Goal: Information Seeking & Learning: Learn about a topic

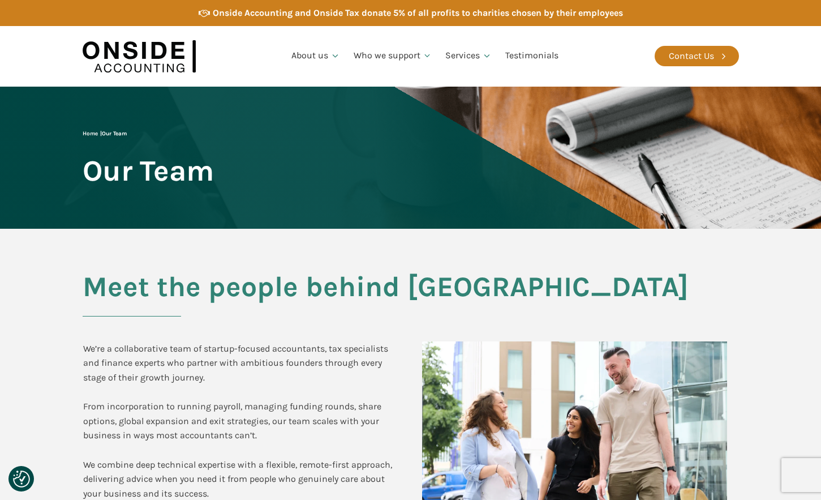
click at [707, 376] on img at bounding box center [575, 443] width 306 height 204
click at [731, 357] on div at bounding box center [575, 443] width 328 height 226
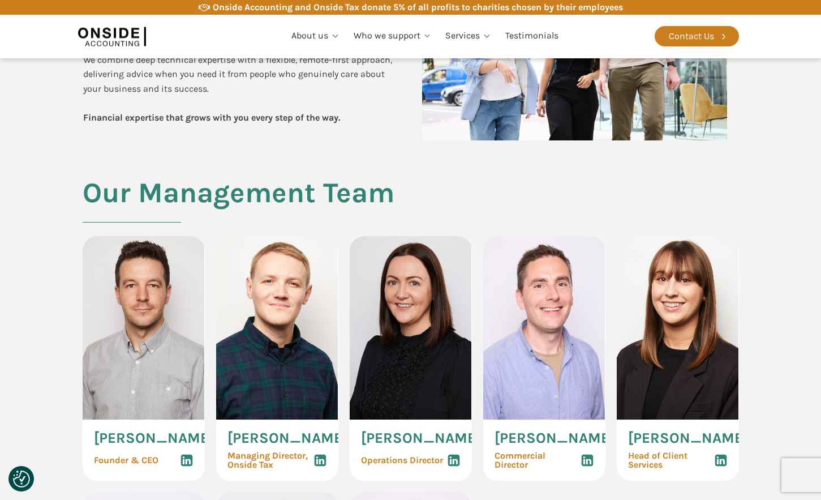
scroll to position [409, 0]
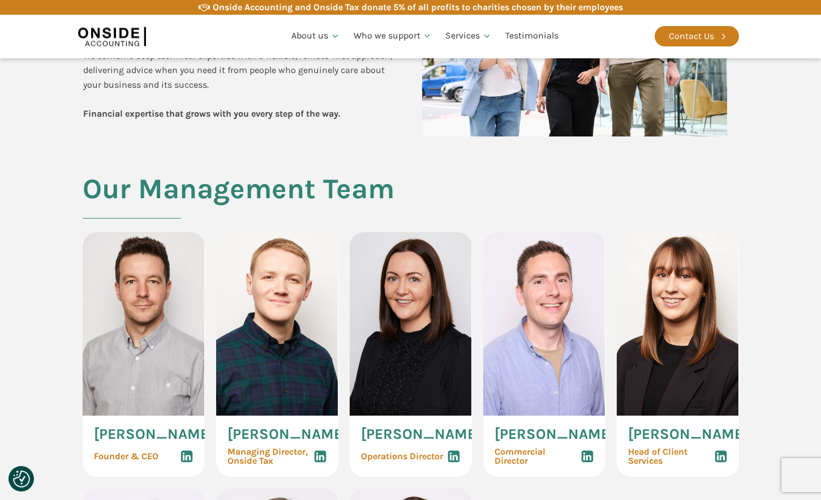
click at [795, 346] on section "Our Management Team [PERSON_NAME] Founder & CEO [PERSON_NAME] Managing Director…" at bounding box center [410, 471] width 821 height 597
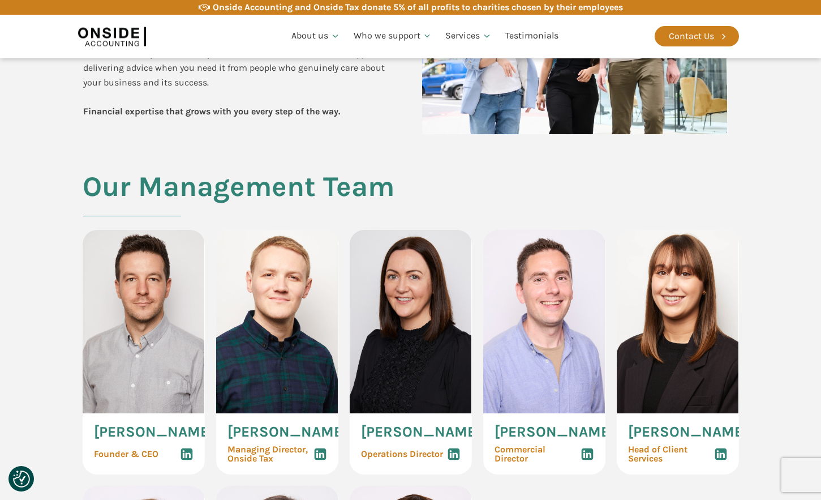
click at [758, 352] on section "Our Management Team [PERSON_NAME] Founder & CEO [PERSON_NAME] Managing Director…" at bounding box center [410, 469] width 821 height 597
click at [758, 351] on section "Our Management Team [PERSON_NAME] Founder & CEO [PERSON_NAME] Managing Director…" at bounding box center [410, 469] width 821 height 597
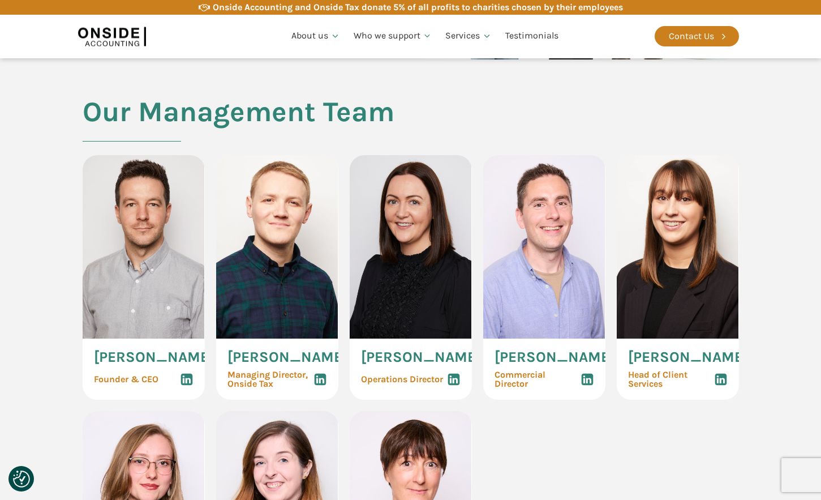
click at [758, 351] on section "Our Management Team [PERSON_NAME] Founder & CEO [PERSON_NAME] Managing Director…" at bounding box center [410, 394] width 821 height 597
click at [774, 360] on section "Our Management Team [PERSON_NAME] Founder & CEO [PERSON_NAME] Managing Director…" at bounding box center [410, 394] width 821 height 597
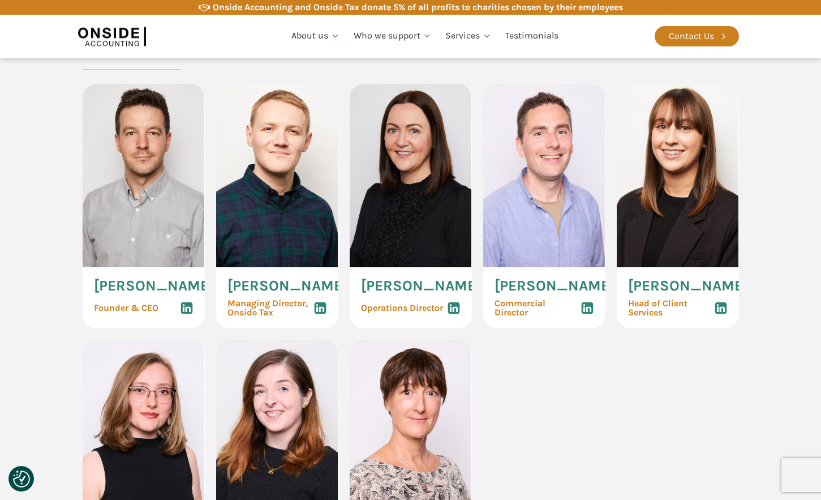
scroll to position [545, 0]
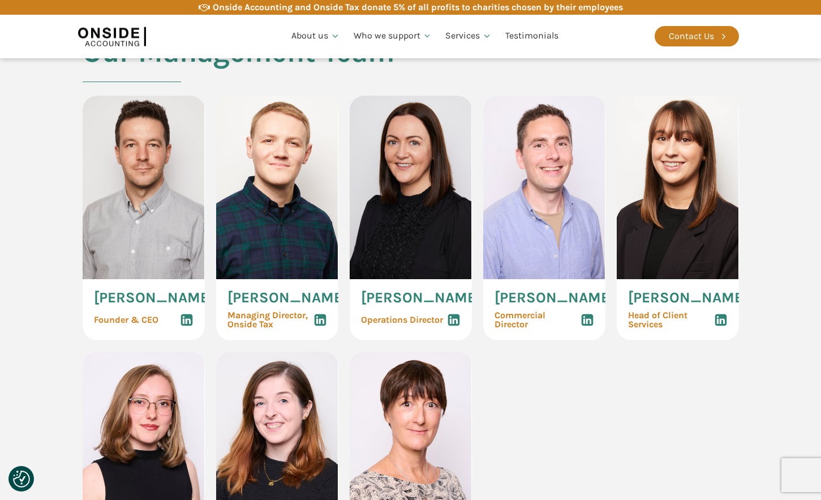
click at [780, 347] on section "Our Management Team [PERSON_NAME] Founder & CEO [PERSON_NAME] Managing Director…" at bounding box center [410, 335] width 821 height 597
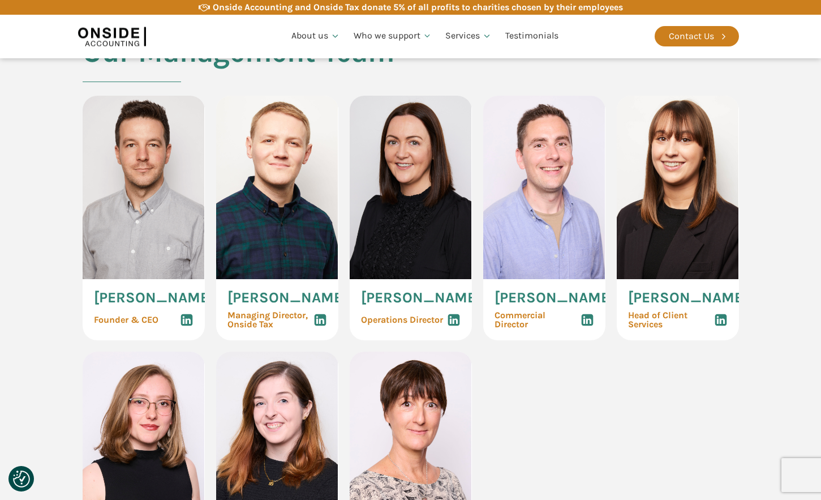
click at [780, 347] on section "Our Management Team [PERSON_NAME] Founder & CEO [PERSON_NAME] Managing Director…" at bounding box center [410, 335] width 821 height 597
click at [784, 355] on section "Our Management Team [PERSON_NAME] Founder & CEO [PERSON_NAME] Managing Director…" at bounding box center [410, 335] width 821 height 597
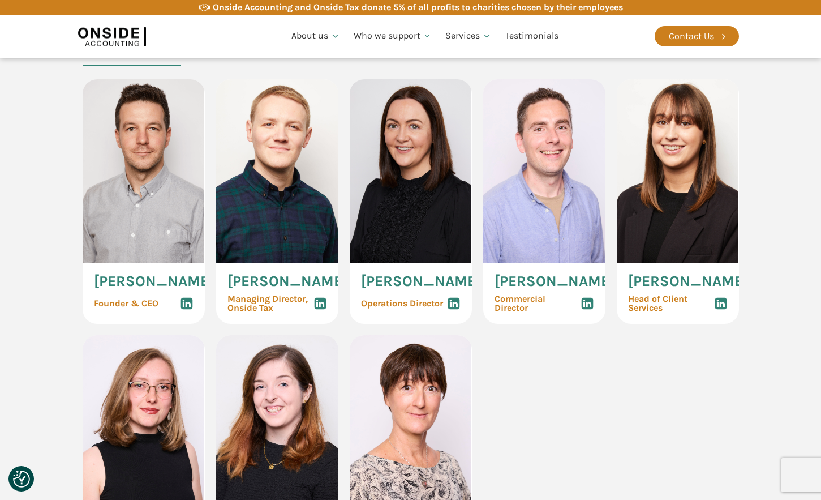
scroll to position [700, 0]
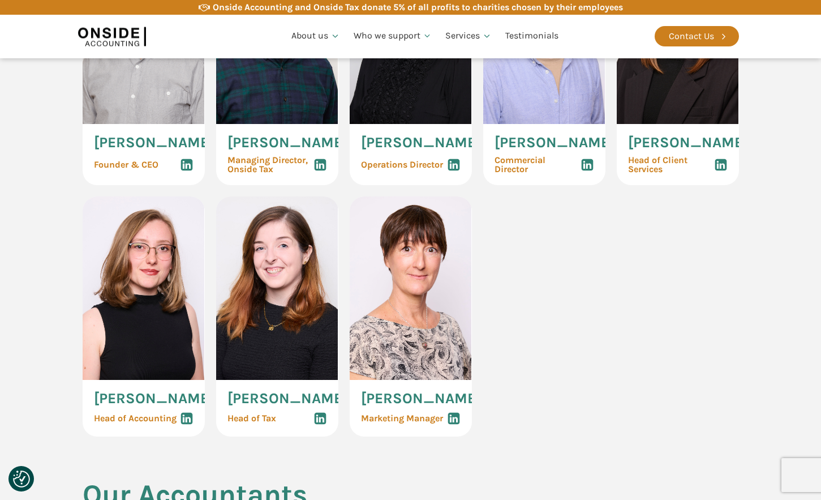
click at [784, 355] on section "Our Management Team [PERSON_NAME] Founder & CEO [PERSON_NAME] Managing Director…" at bounding box center [410, 180] width 821 height 597
click at [783, 355] on section "Our Management Team [PERSON_NAME] Founder & CEO [PERSON_NAME] Managing Director…" at bounding box center [410, 180] width 821 height 597
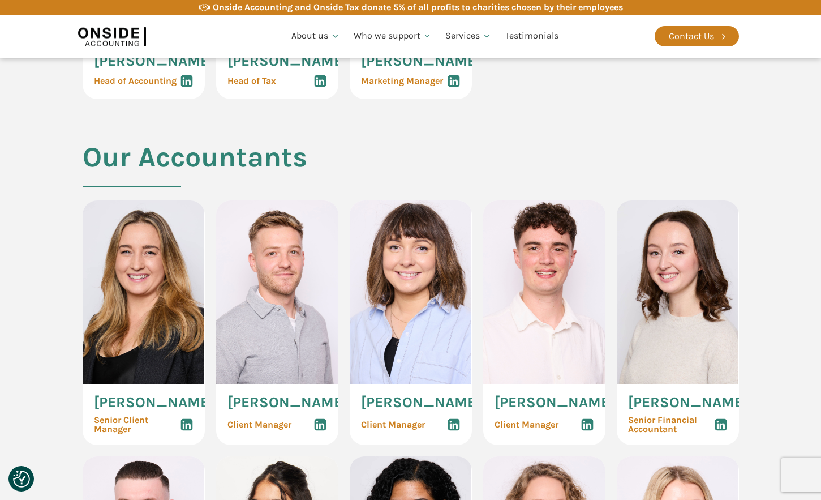
scroll to position [1038, 0]
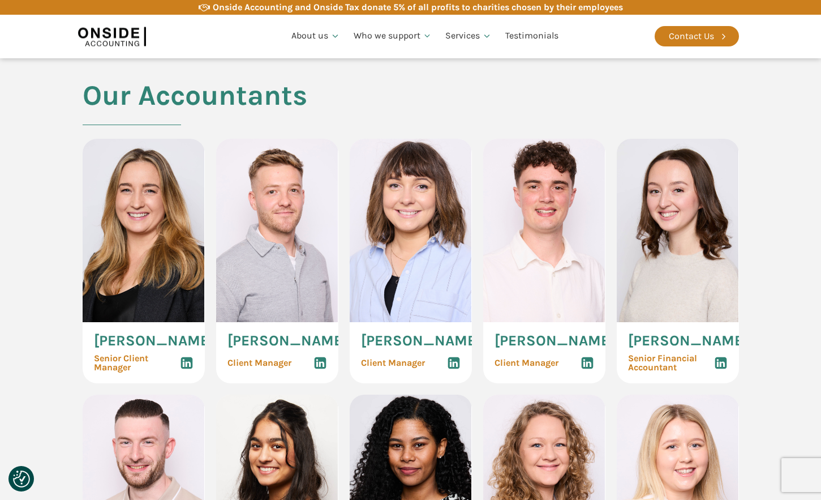
scroll to position [1172, 0]
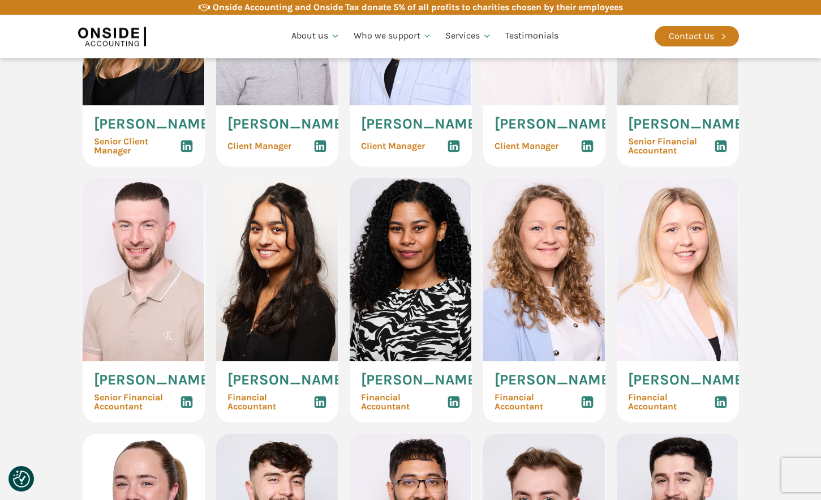
scroll to position [1317, 0]
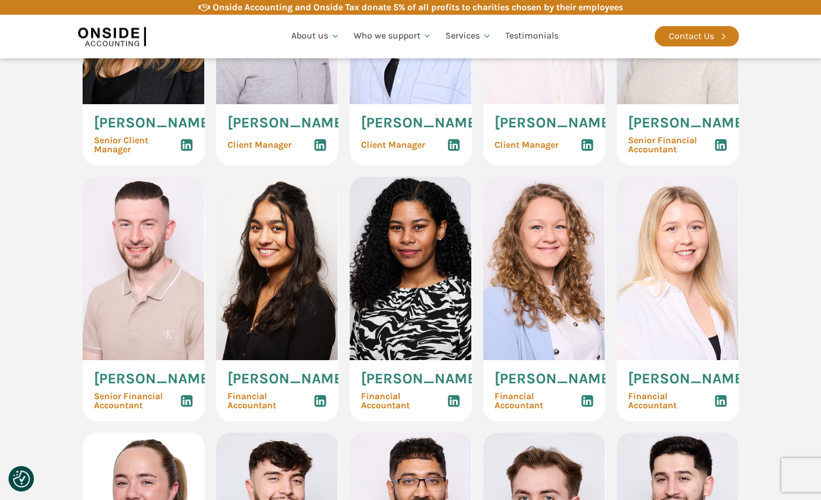
click at [789, 276] on section "Our Accountants [PERSON_NAME] Senior Client Manager [PERSON_NAME] Client Manage…" at bounding box center [410, 426] width 821 height 1128
click at [780, 280] on section "Our Accountants [PERSON_NAME] Senior Client Manager [PERSON_NAME] Client Manage…" at bounding box center [410, 426] width 821 height 1128
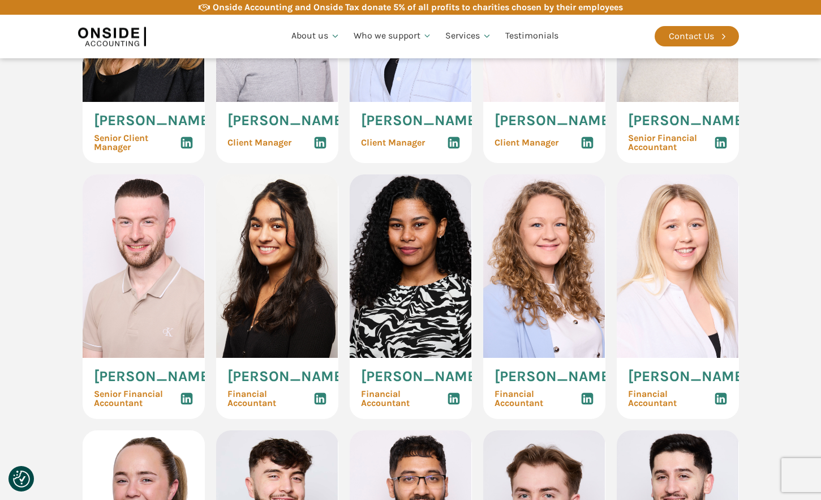
click at [780, 280] on section "Our Accountants [PERSON_NAME] Senior Client Manager [PERSON_NAME] Client Manage…" at bounding box center [410, 424] width 821 height 1128
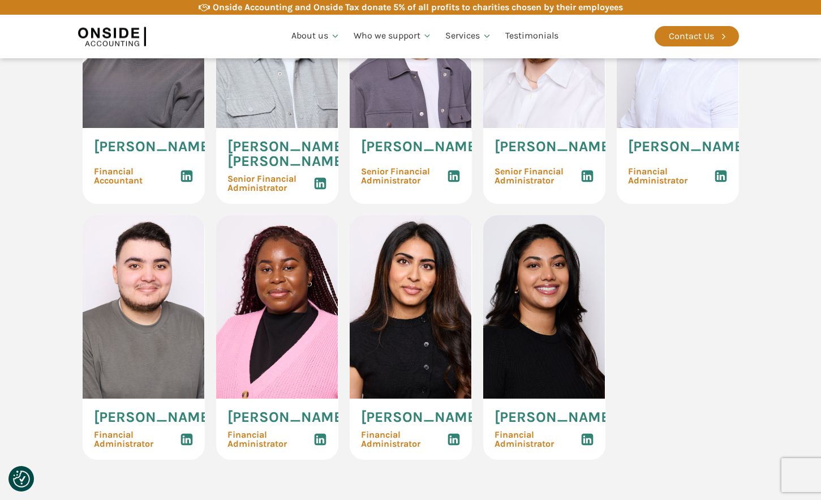
scroll to position [1810, 0]
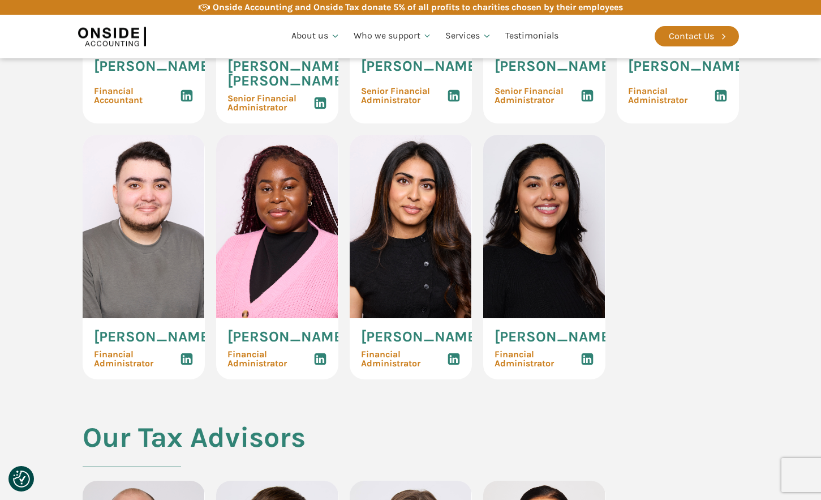
scroll to position [1946, 0]
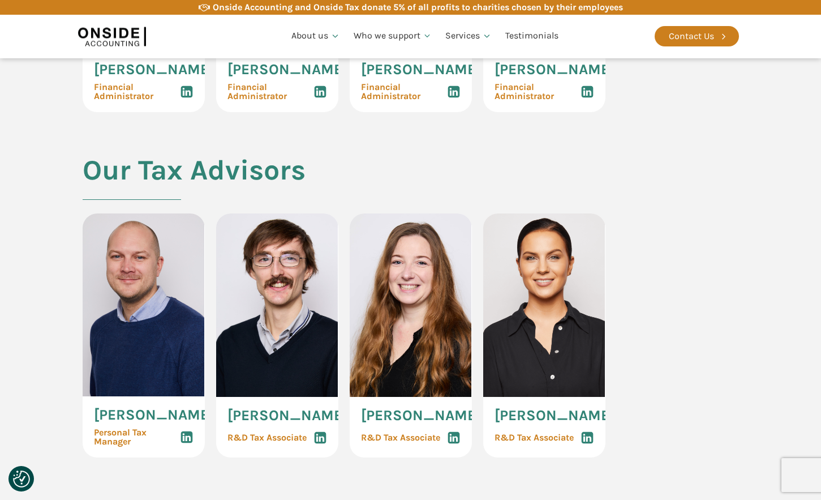
click at [791, 384] on section "Our Tax Advisors [PERSON_NAME] Personal Tax Manager [PERSON_NAME] R&D Tax Assoc…" at bounding box center [410, 327] width 821 height 346
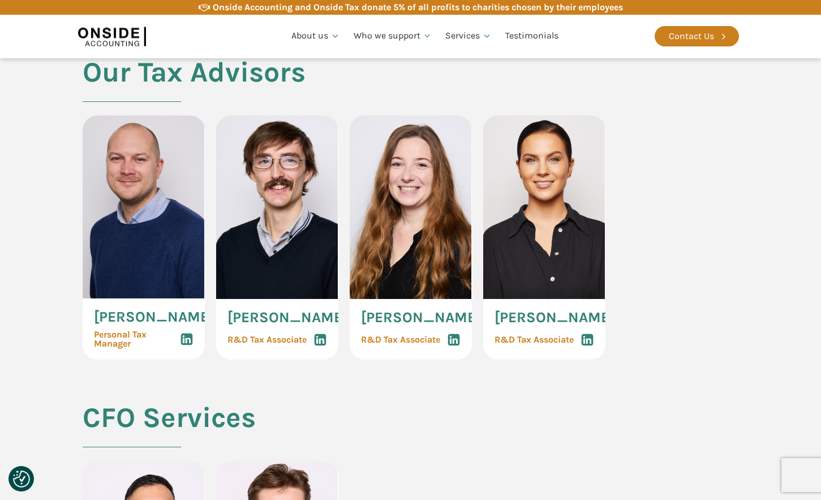
scroll to position [2317, 0]
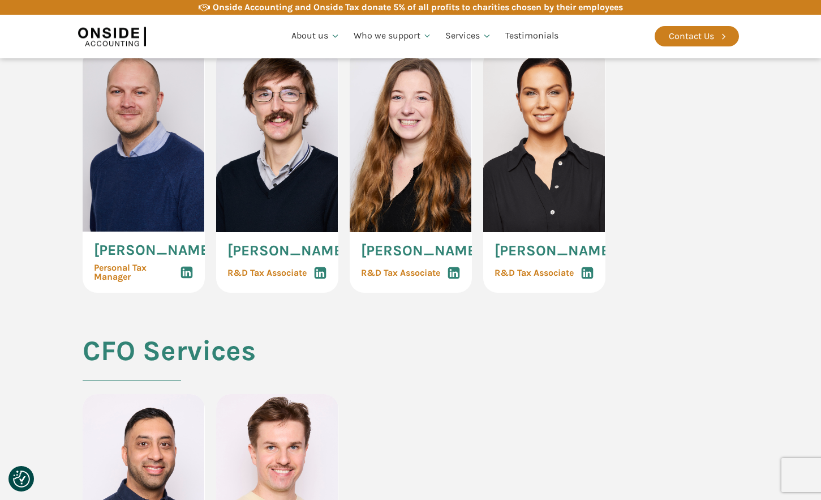
click at [791, 336] on section "Our Tax Advisors [PERSON_NAME] Personal Tax Manager [PERSON_NAME] R&D Tax Assoc…" at bounding box center [410, 163] width 821 height 346
click at [790, 336] on section "Our Tax Advisors [PERSON_NAME] Personal Tax Manager [PERSON_NAME] R&D Tax Assoc…" at bounding box center [410, 163] width 821 height 346
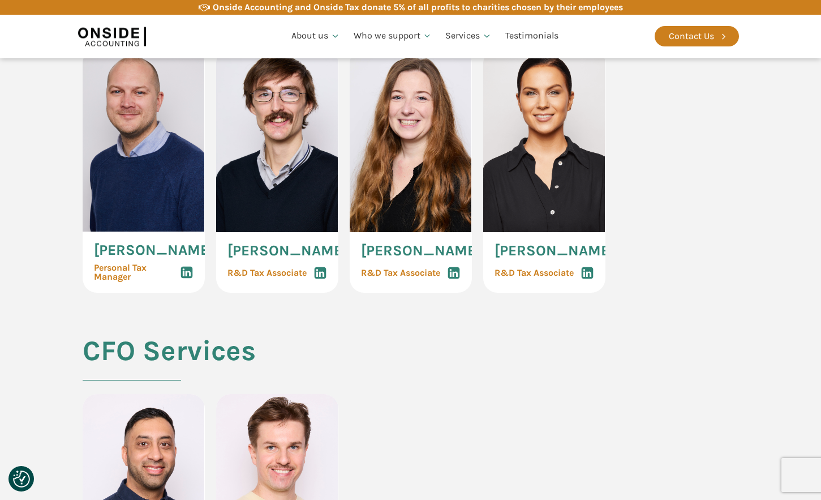
click at [796, 336] on section "Our Tax Advisors [PERSON_NAME] Personal Tax Manager [PERSON_NAME] R&D Tax Assoc…" at bounding box center [410, 163] width 821 height 346
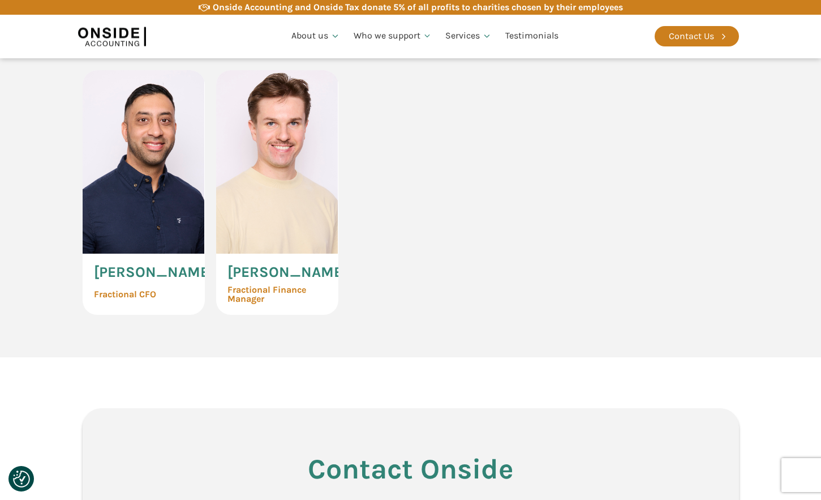
scroll to position [2663, 0]
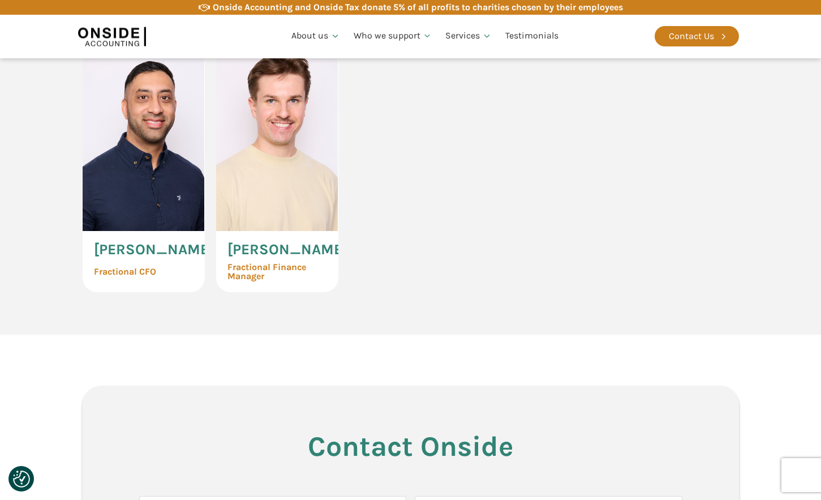
click at [796, 334] on section "CFO Services [PERSON_NAME] Fractional CFO [PERSON_NAME] Fractional Finance Mana…" at bounding box center [410, 162] width 821 height 346
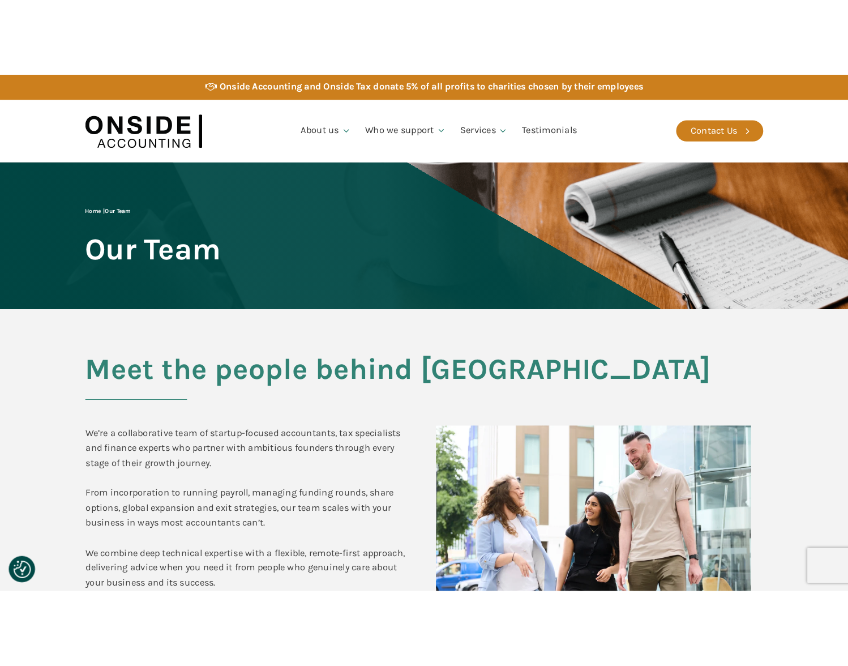
scroll to position [0, 0]
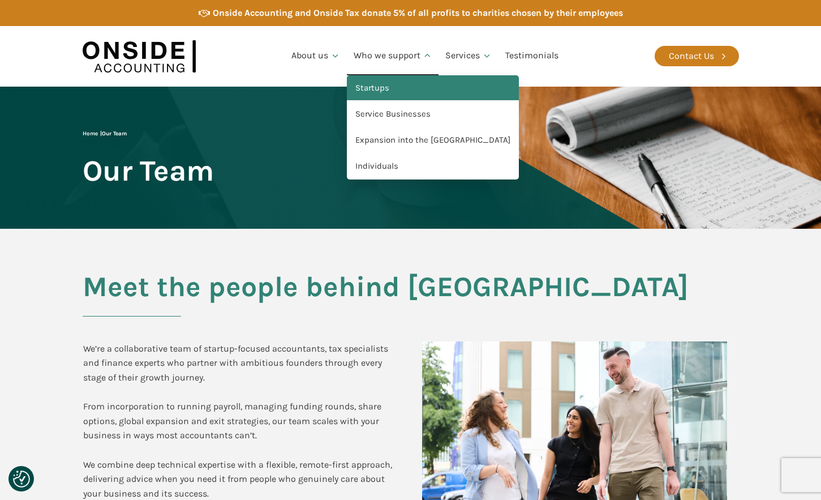
click at [384, 84] on link "Startups" at bounding box center [433, 88] width 172 height 26
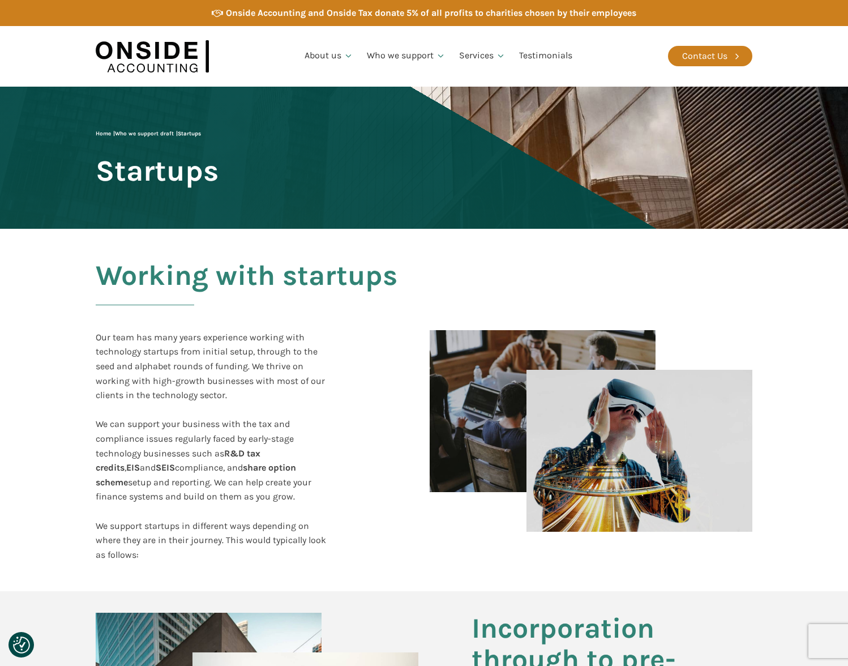
click at [794, 497] on section "Working with startups Our team has many years experience working with technolog…" at bounding box center [424, 410] width 848 height 363
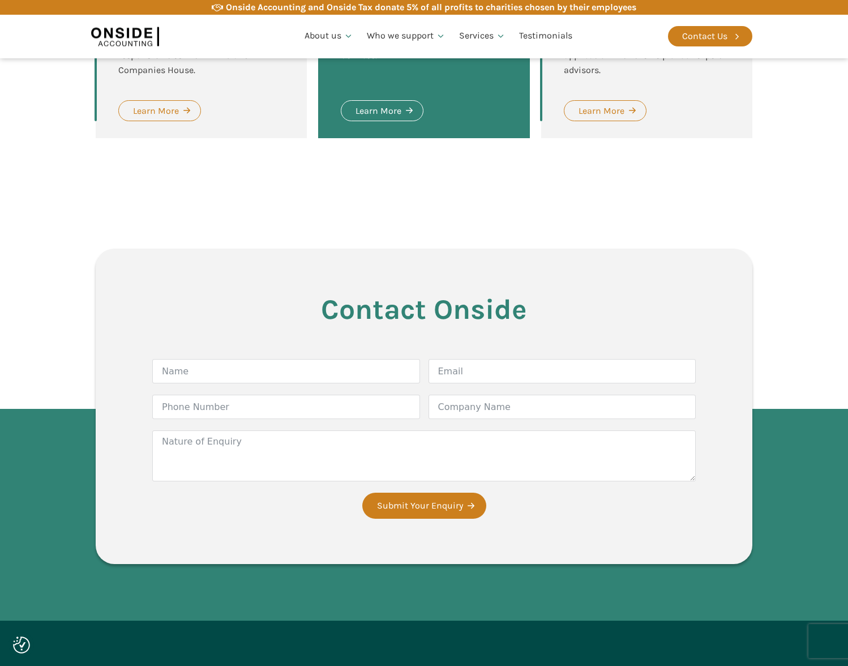
scroll to position [1504, 0]
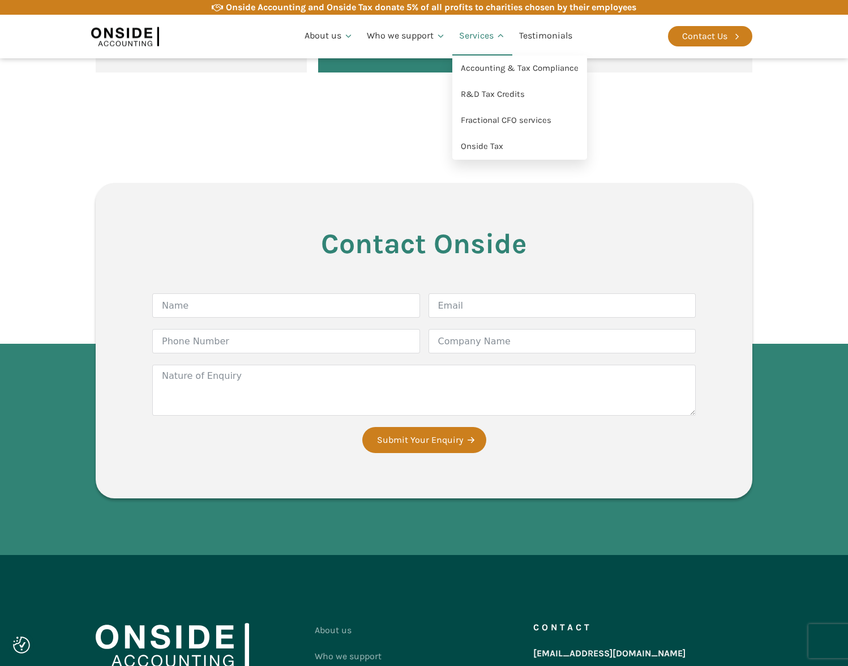
click at [475, 29] on link "Services" at bounding box center [482, 36] width 60 height 38
click at [506, 138] on link "Onside Tax" at bounding box center [519, 147] width 135 height 26
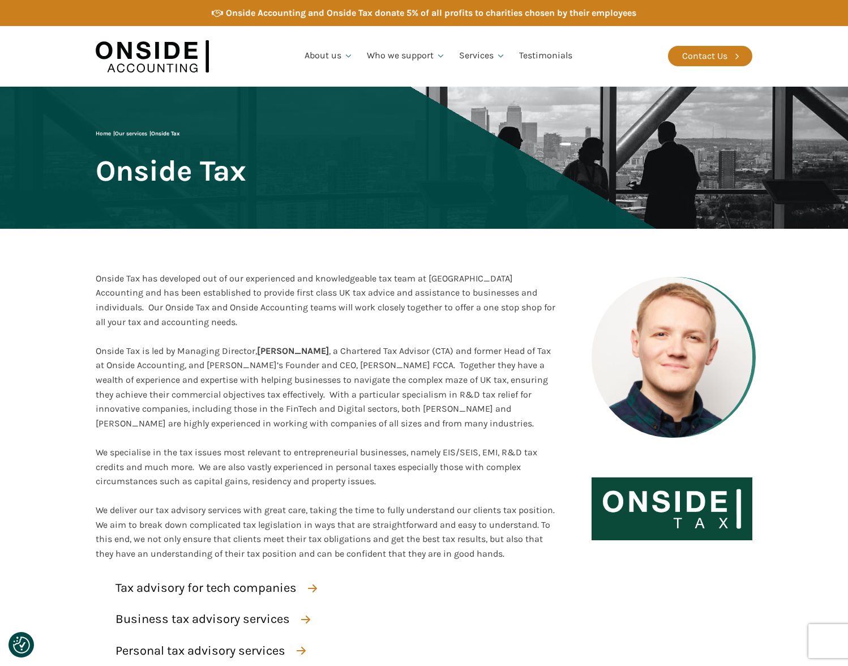
click at [762, 294] on div "Onside Tax has developed out of our experienced and knowledgeable tax team at O…" at bounding box center [423, 402] width 679 height 346
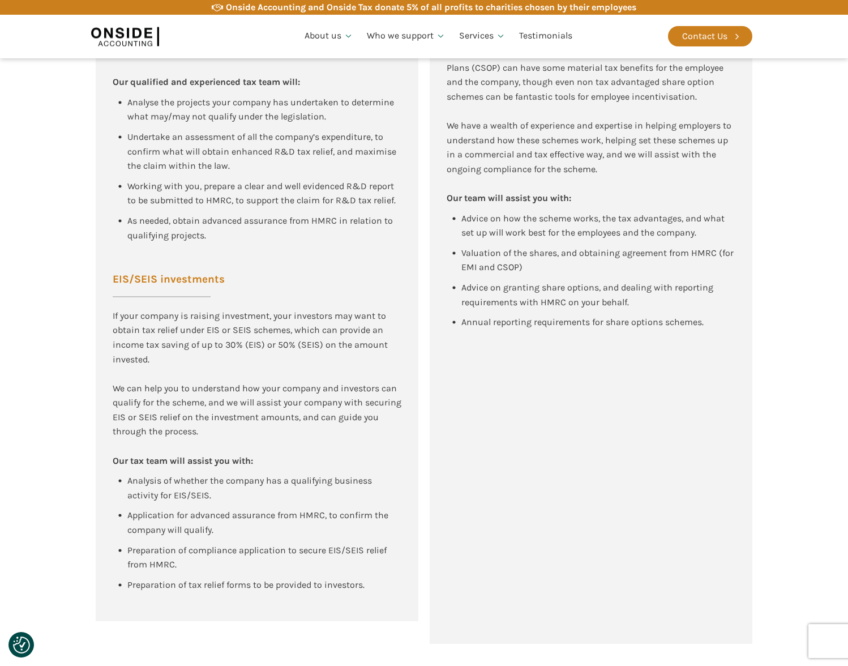
scroll to position [840, 0]
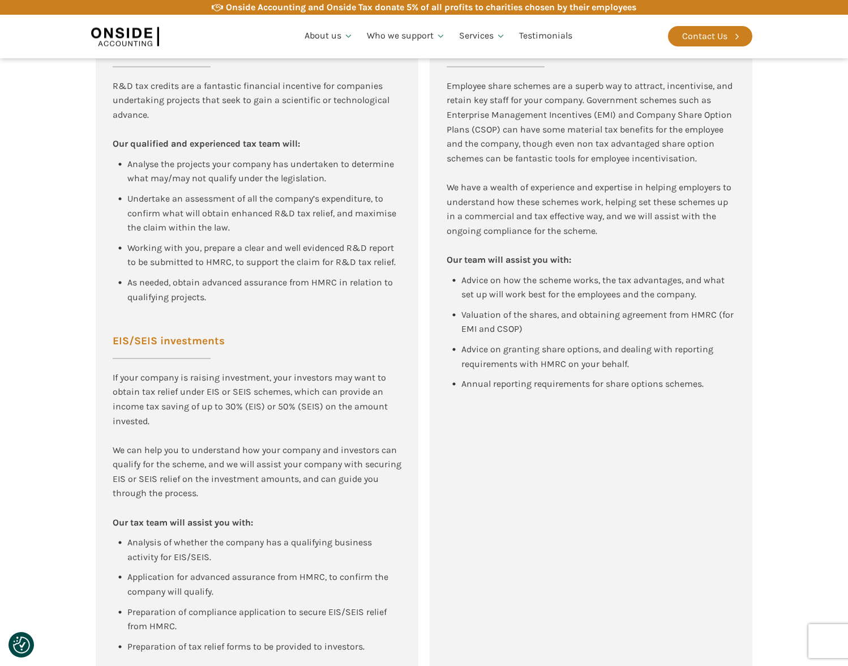
click at [795, 283] on section "Tax advisory for new tech companies and high growth companies R&D Tax Relief R&…" at bounding box center [424, 297] width 848 height 818
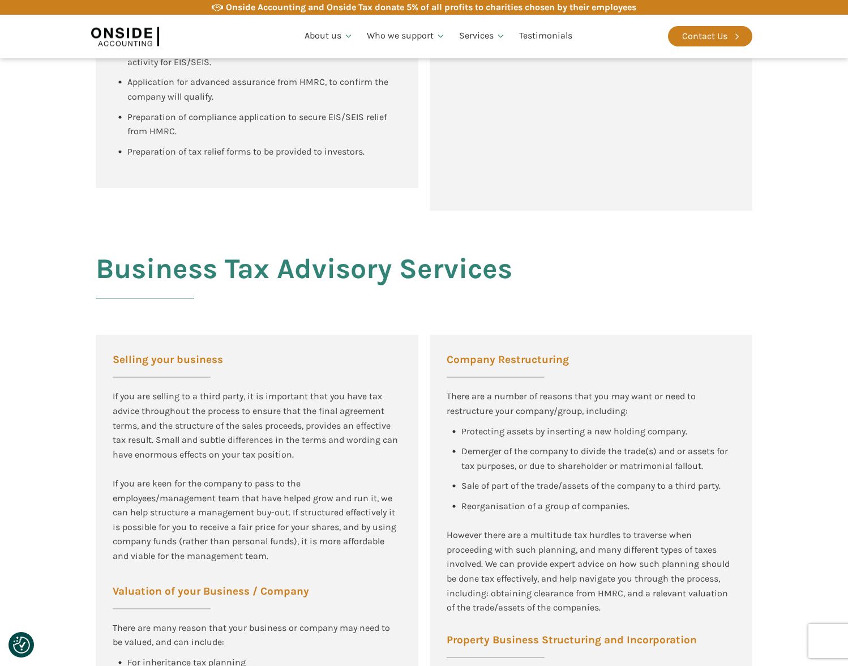
click at [795, 283] on section "Business Tax Advisory Services Selling your business If you are selling to a th…" at bounding box center [424, 536] width 848 height 650
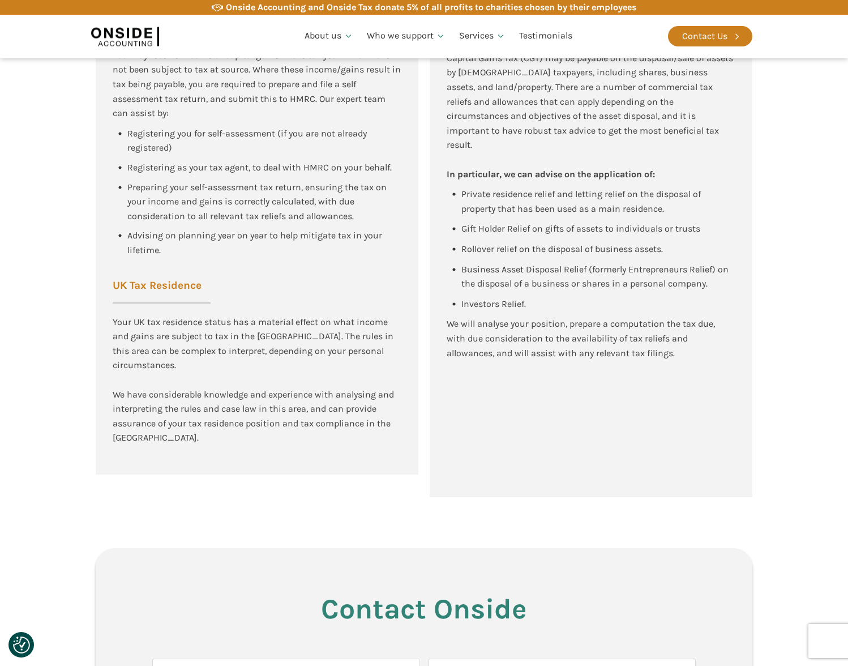
scroll to position [2778, 0]
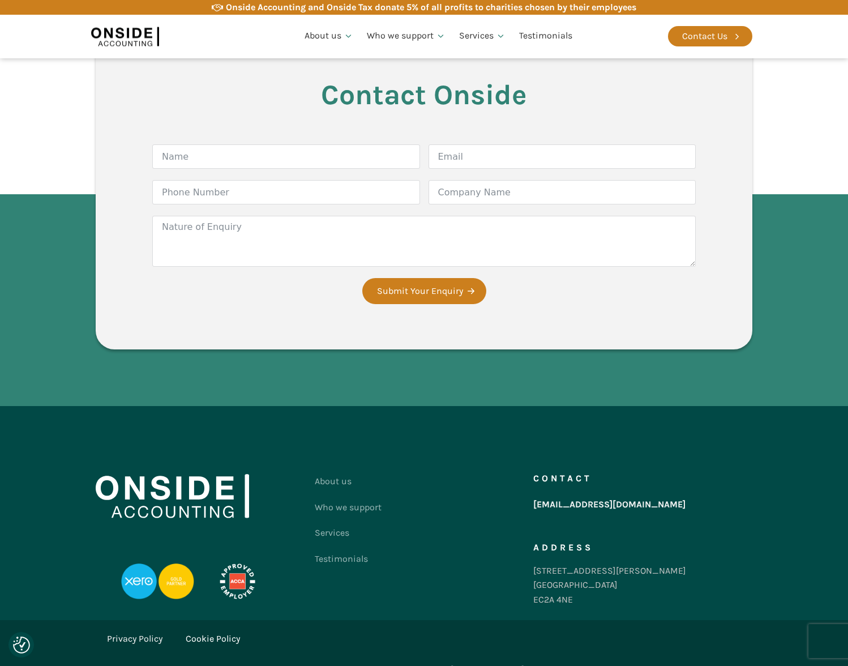
click at [795, 283] on section "Contact Onside Form Name Email Phone Number Company Name Nature of Enquiry Subm…" at bounding box center [424, 194] width 848 height 423
